Goal: Task Accomplishment & Management: Manage account settings

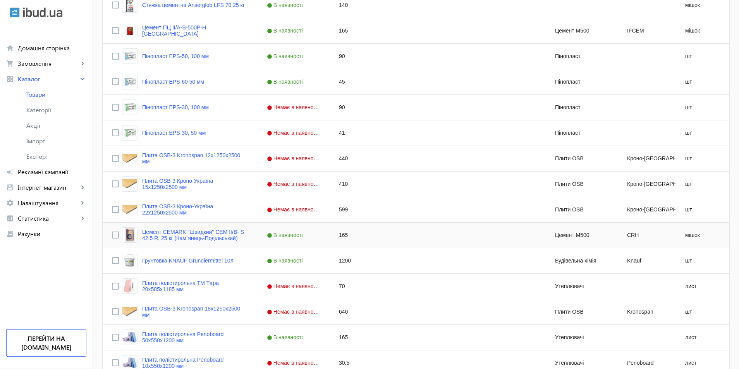
scroll to position [669, 0]
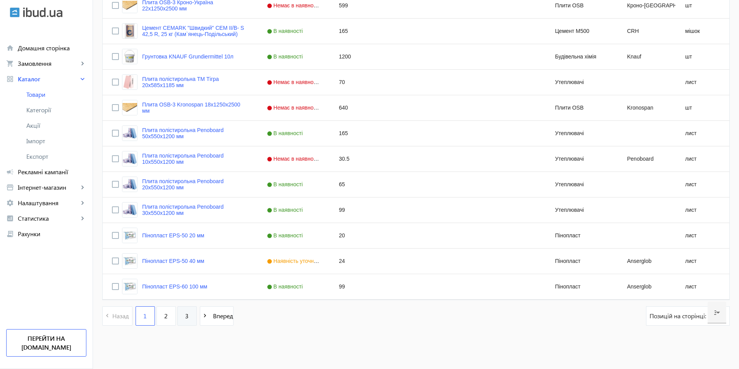
click at [185, 318] on span "3" at bounding box center [186, 316] width 3 height 9
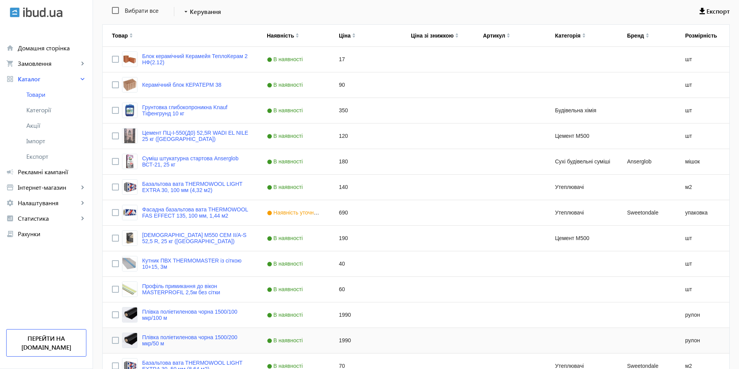
scroll to position [234, 0]
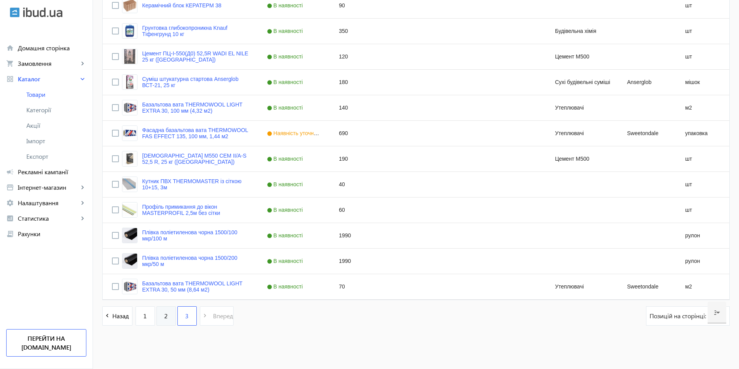
click at [164, 314] on span "2" at bounding box center [165, 316] width 3 height 9
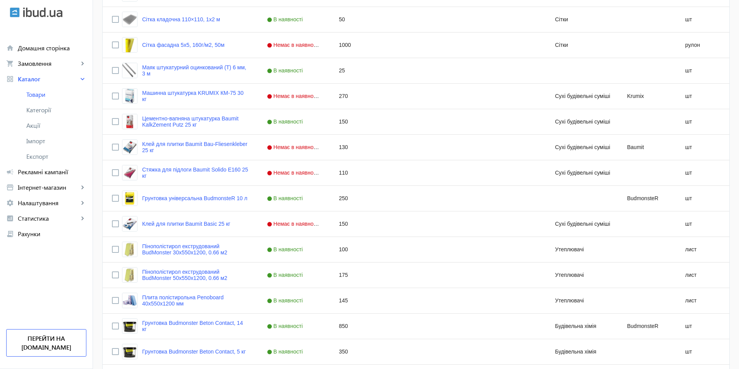
scroll to position [669, 0]
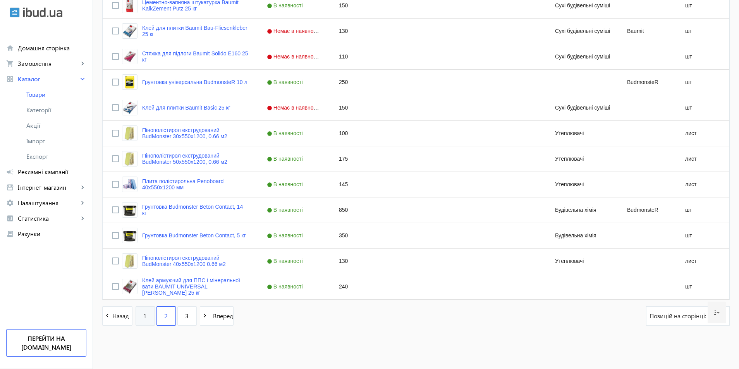
click at [143, 319] on span "1" at bounding box center [144, 316] width 3 height 9
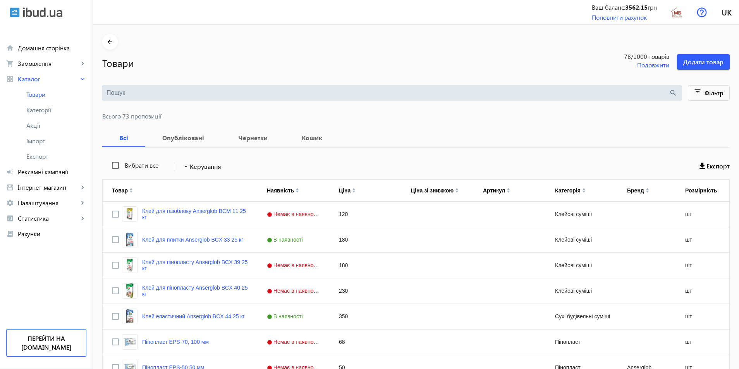
scroll to position [232, 0]
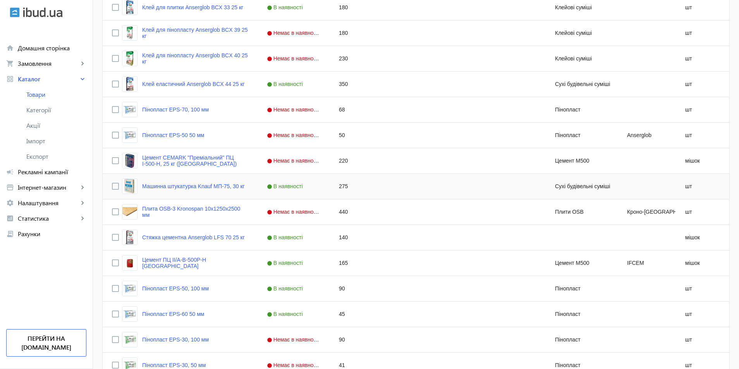
click at [338, 187] on div "275" at bounding box center [366, 186] width 72 height 25
type input "290"
click at [395, 237] on div "140" at bounding box center [366, 237] width 72 height 25
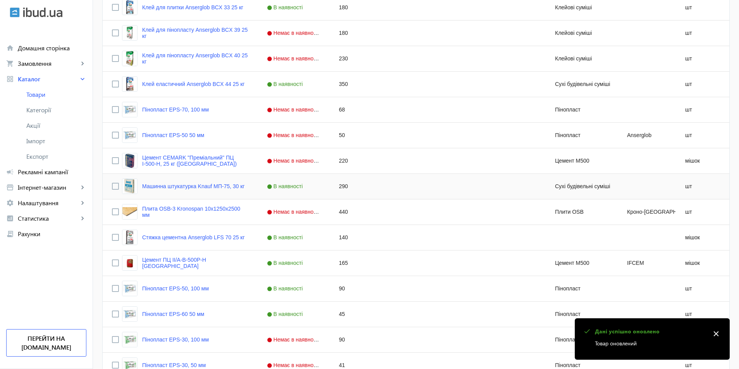
click at [412, 186] on div "Press SPACE to select this row." at bounding box center [438, 186] width 72 height 25
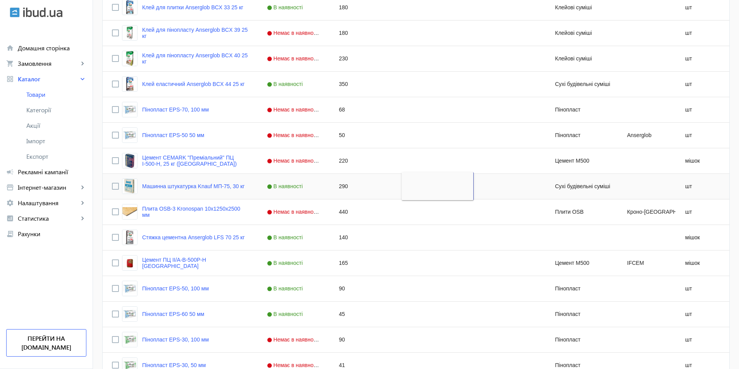
click at [415, 272] on div "Press SPACE to select this row." at bounding box center [438, 263] width 72 height 25
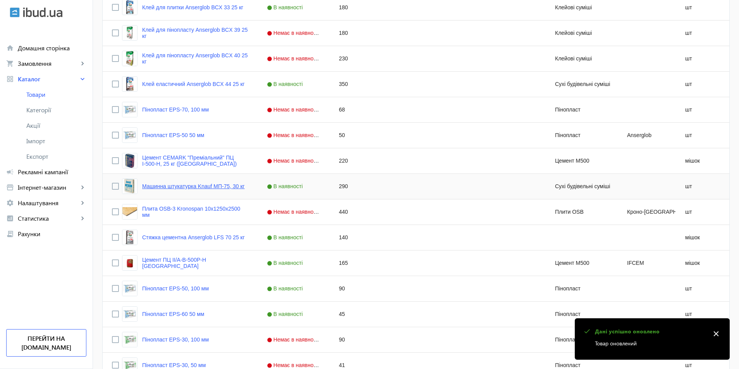
click at [172, 188] on link "Машинна штукатурка Knauf МП-75, 30 кг" at bounding box center [193, 186] width 103 height 6
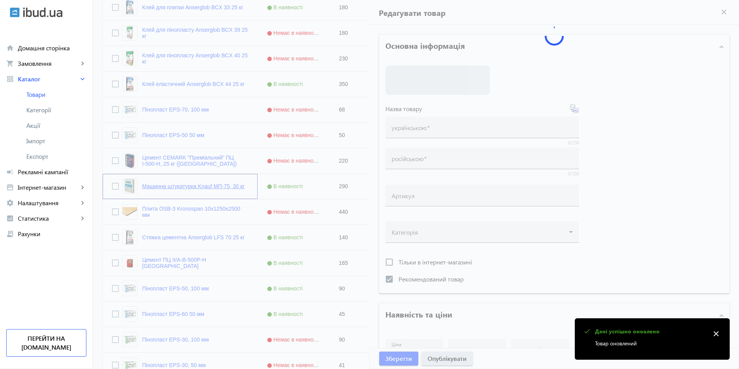
type input "Машинна штукатурка Knauf МП-75, 30 кг"
checkbox input "true"
type input "290"
type input "40"
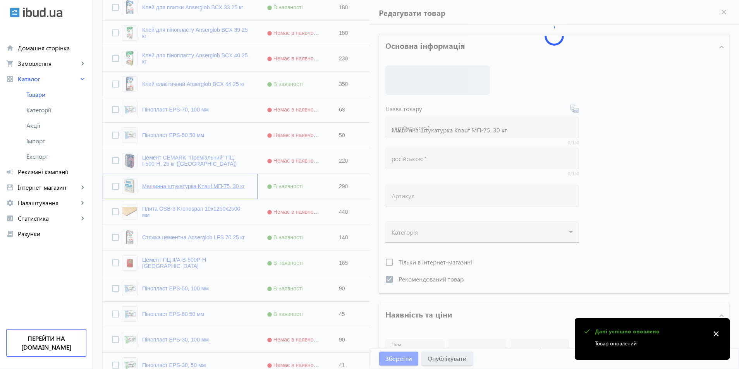
type input "Штукатурка Knauf MP 75, машинна штукатурка, штукатурка Knauf МП 75, штукатурка …"
type input "Штукатурка Knauf MP 75, машинная штукатурка, штукатурка Knauf МП 75, штукатурка…"
type textarea "Штукатурка Knauf MP 75, машинна штукатурка, штукатурка Knauf МП 75, штукатурка …"
type textarea "Штукатурка Knauf MP 75, машинная штукатурка, штукатурка Knauf МП 75, штукатурка…"
type input "Штукатурка Knauf MP 75, машинна штукатурка, штукатурка Knauf МП 75, штукатурка …"
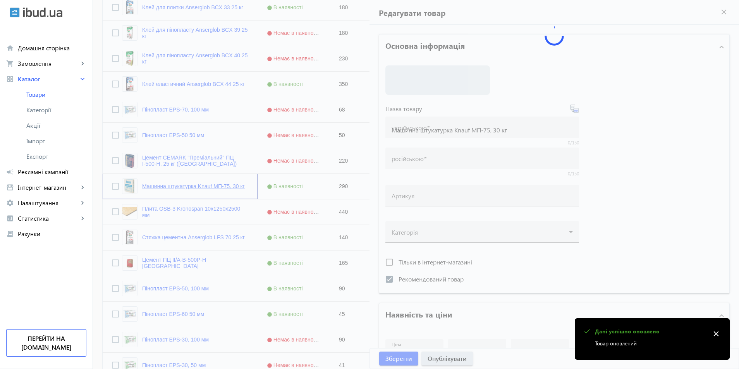
type input "Штукатурка Knauf MP 75, машинная штукатурка, штукатурка Knauf МП 75, штукатурка…"
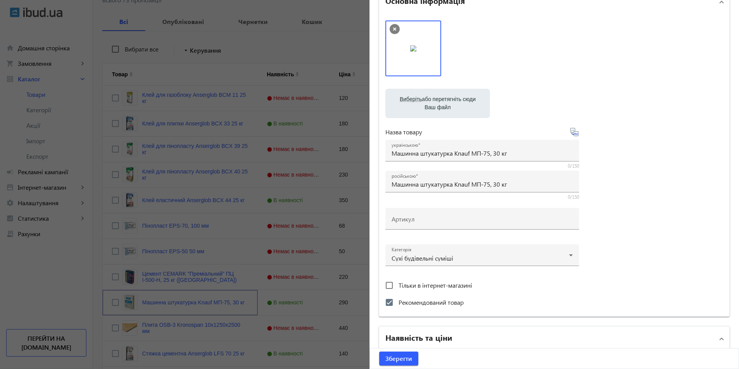
scroll to position [0, 0]
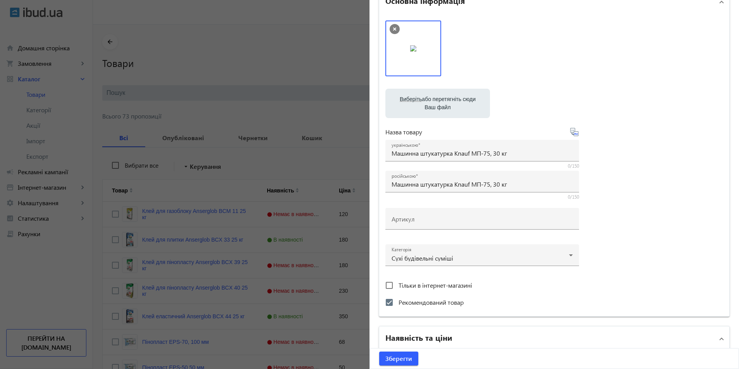
click at [393, 28] on icon at bounding box center [394, 28] width 3 height 3
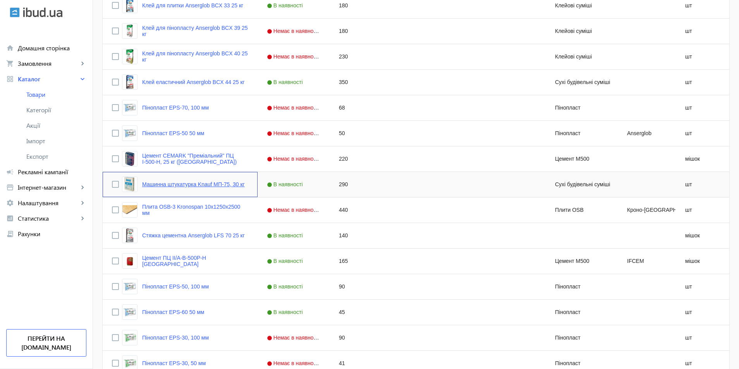
click at [218, 187] on link "Машинна штукатурка Knauf МП-75, 30 кг" at bounding box center [193, 184] width 103 height 6
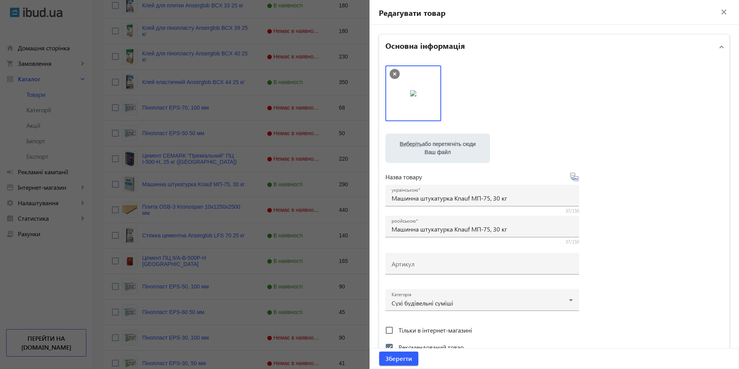
click at [718, 12] on mat-icon "close" at bounding box center [724, 12] width 12 height 12
